Goal: Navigation & Orientation: Find specific page/section

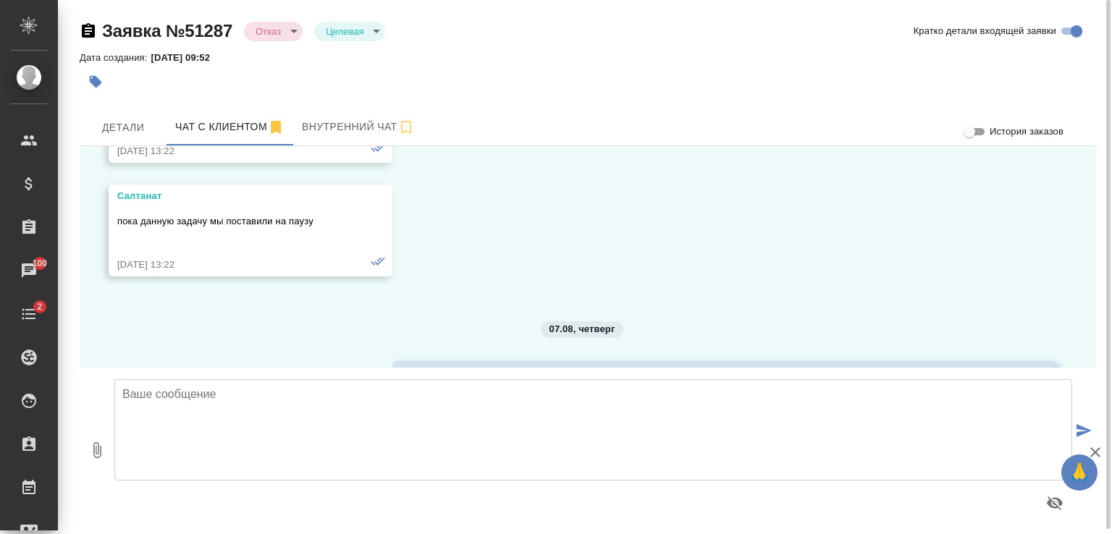
scroll to position [9124, 0]
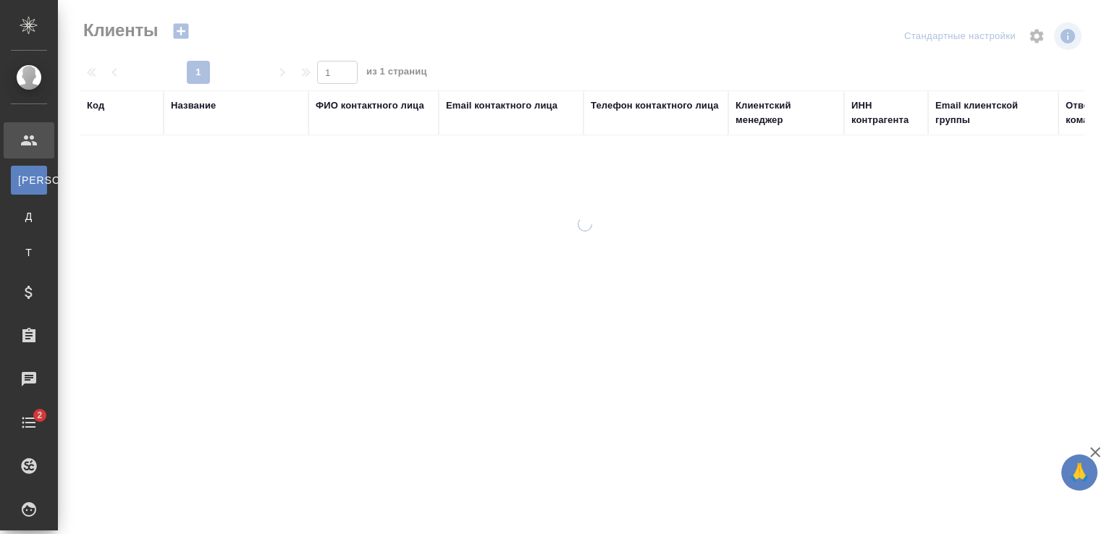
select select "RU"
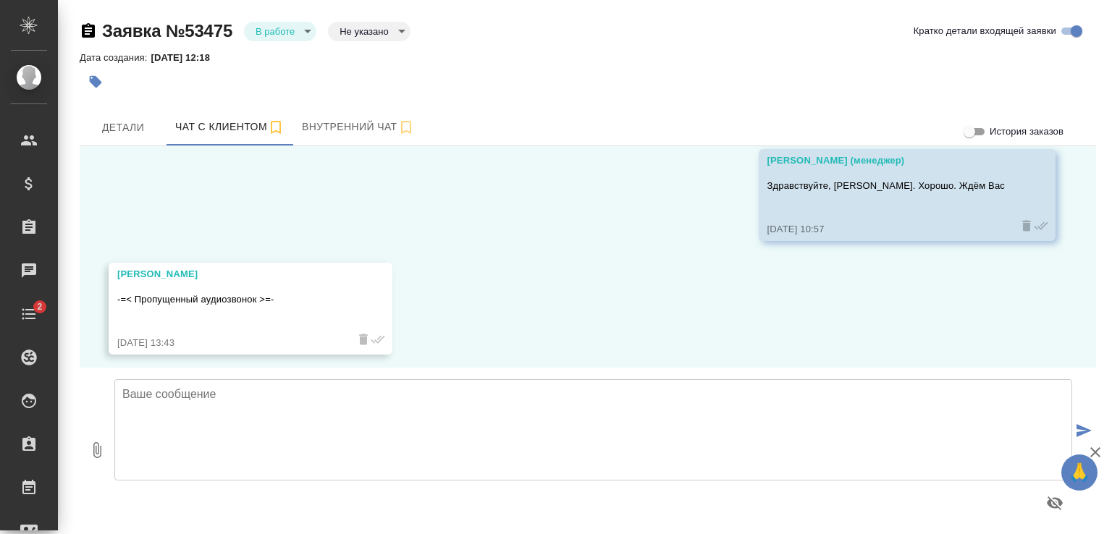
scroll to position [10735, 0]
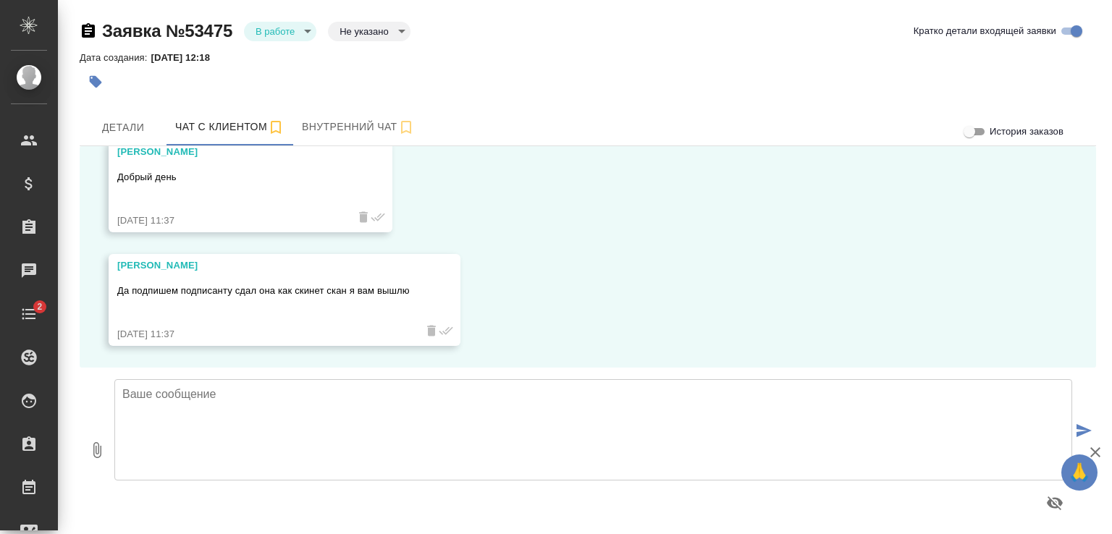
click at [410, 409] on textarea at bounding box center [593, 429] width 958 height 101
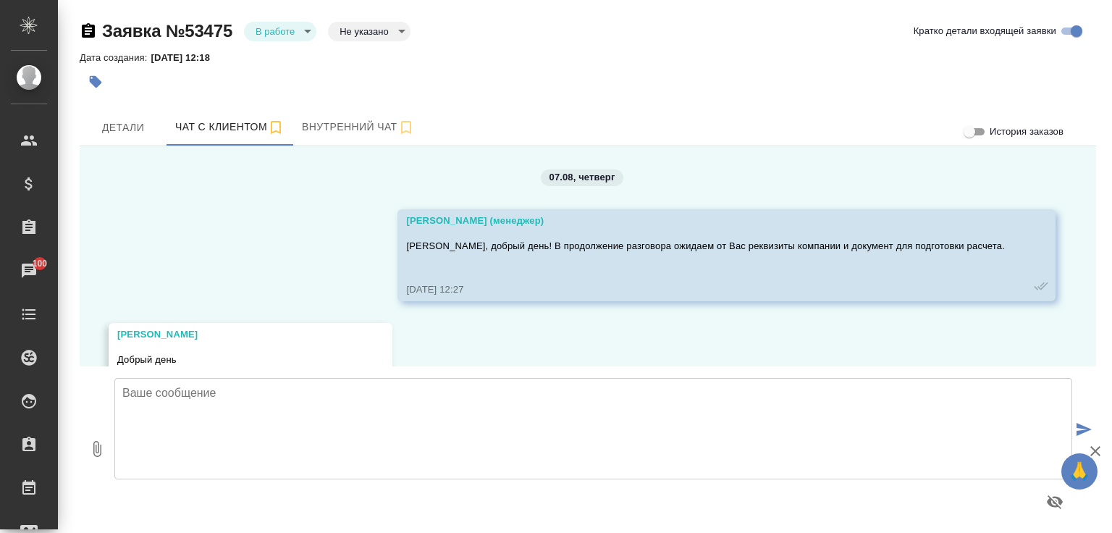
scroll to position [10737, 0]
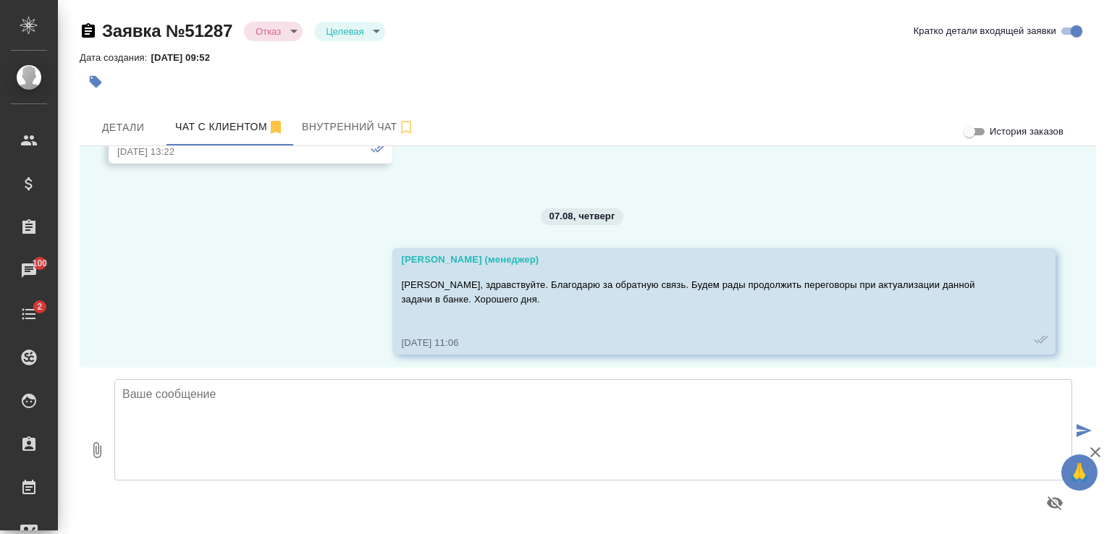
scroll to position [9268, 0]
